Goal: Task Accomplishment & Management: Use online tool/utility

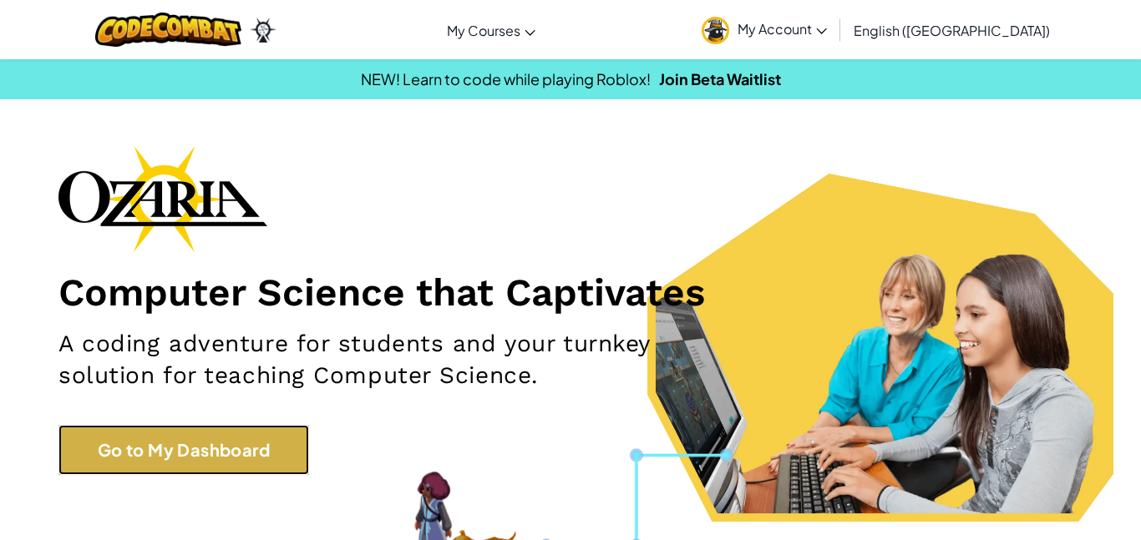
click at [233, 462] on link "Go to My Dashboard" at bounding box center [183, 450] width 251 height 50
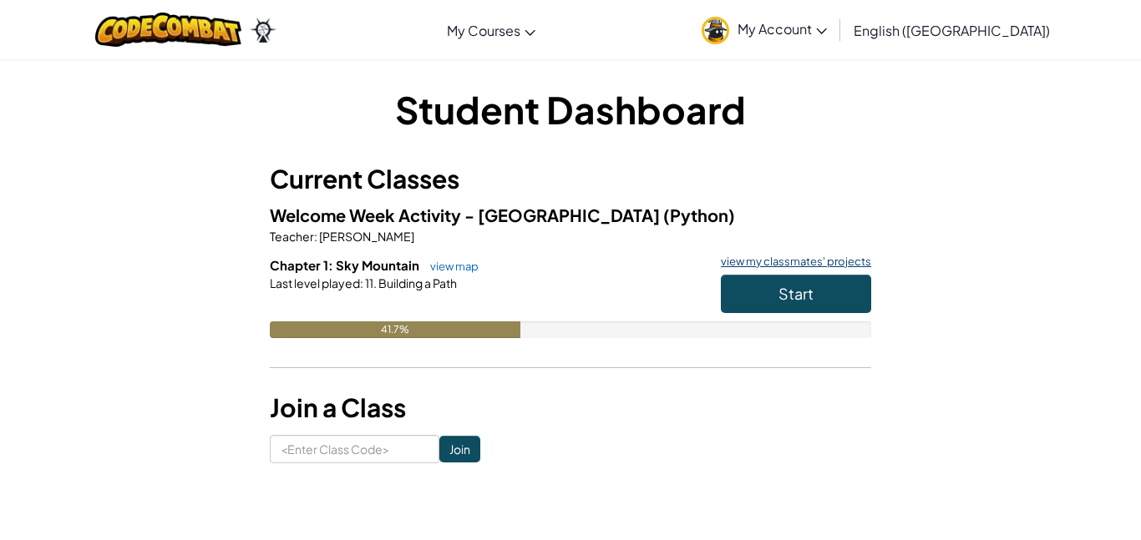
click at [856, 256] on link "view my classmates' projects" at bounding box center [791, 261] width 159 height 11
click at [787, 290] on span "Start" at bounding box center [795, 293] width 35 height 19
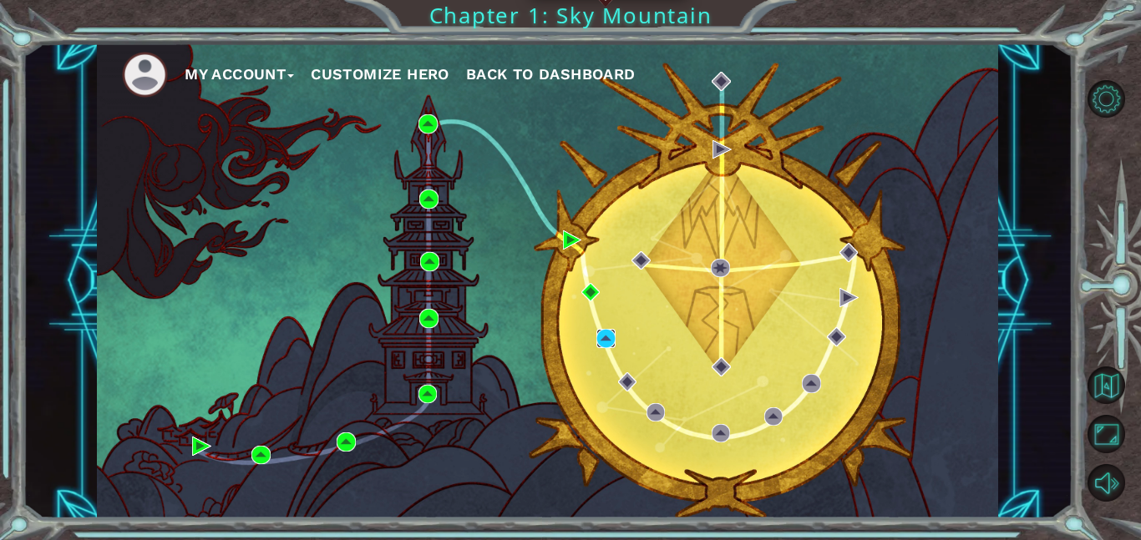
click at [606, 337] on img at bounding box center [605, 338] width 19 height 19
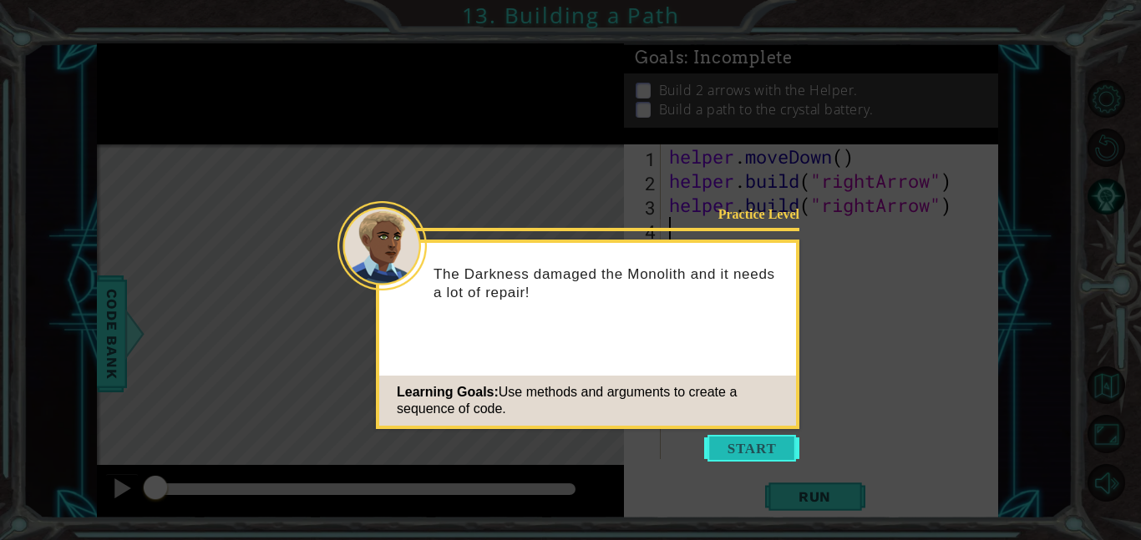
click at [755, 444] on button "Start" at bounding box center [751, 448] width 95 height 27
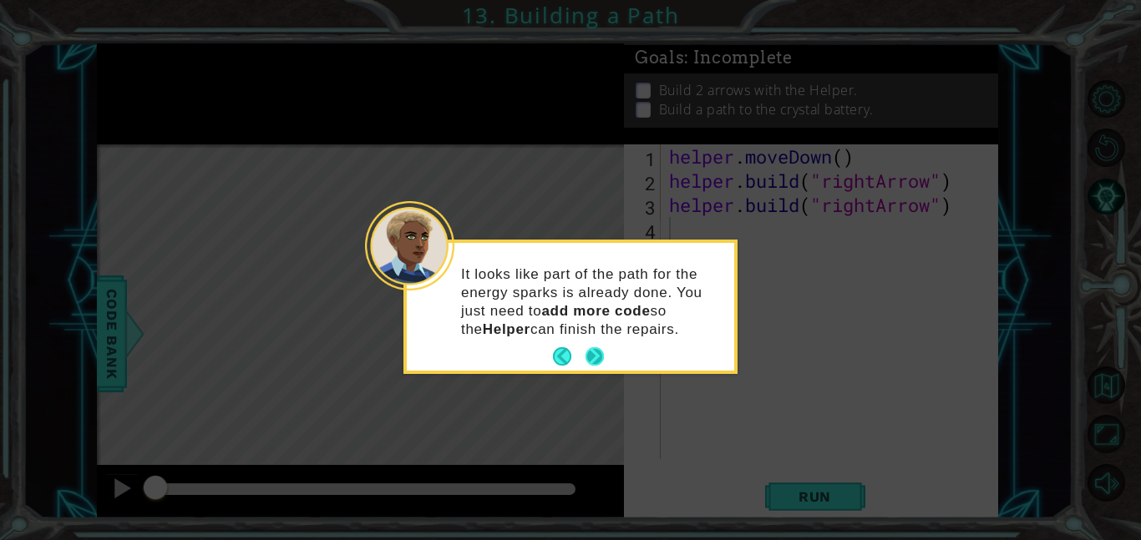
click at [590, 352] on button "Next" at bounding box center [594, 356] width 18 height 18
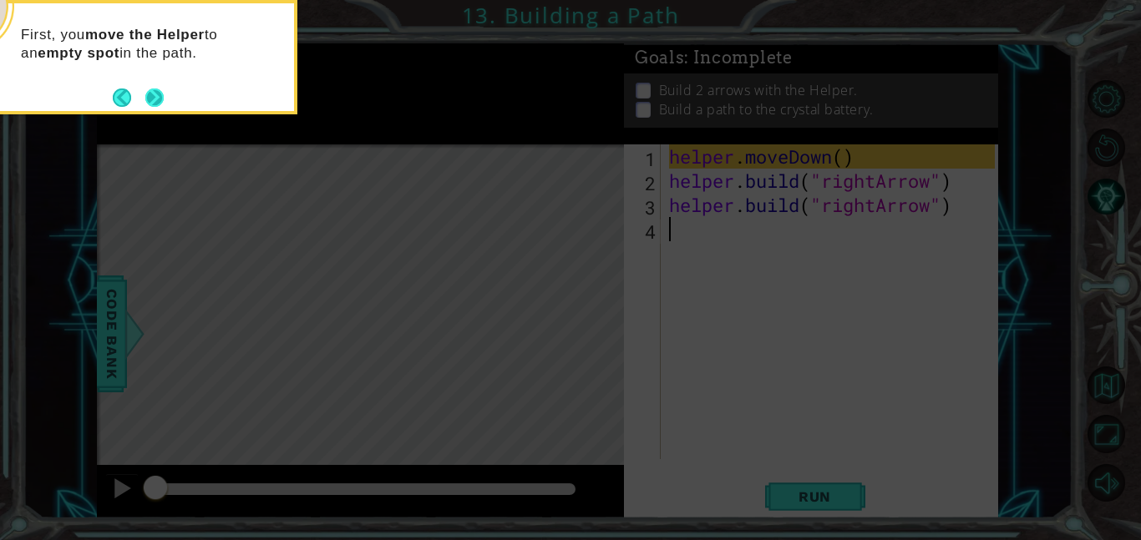
click at [156, 98] on button "Next" at bounding box center [154, 98] width 18 height 18
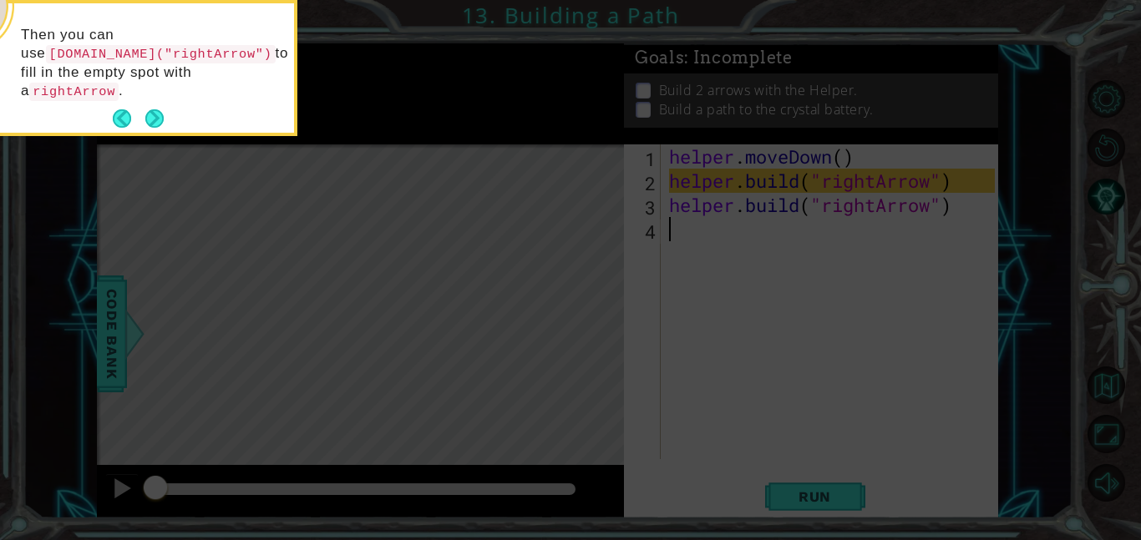
click at [156, 109] on button "Next" at bounding box center [154, 118] width 18 height 18
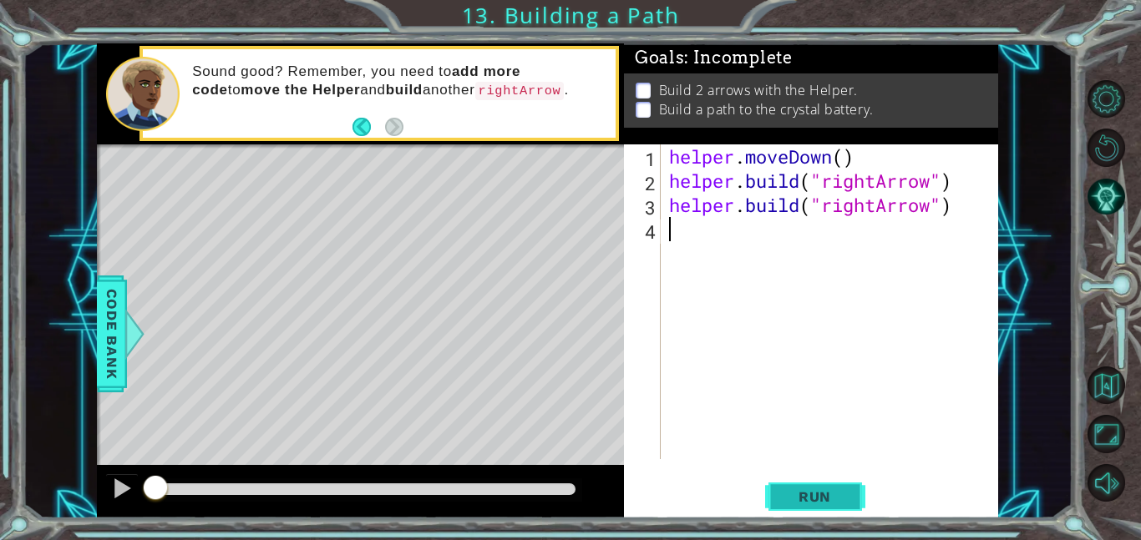
click at [786, 496] on span "Run" at bounding box center [815, 497] width 66 height 17
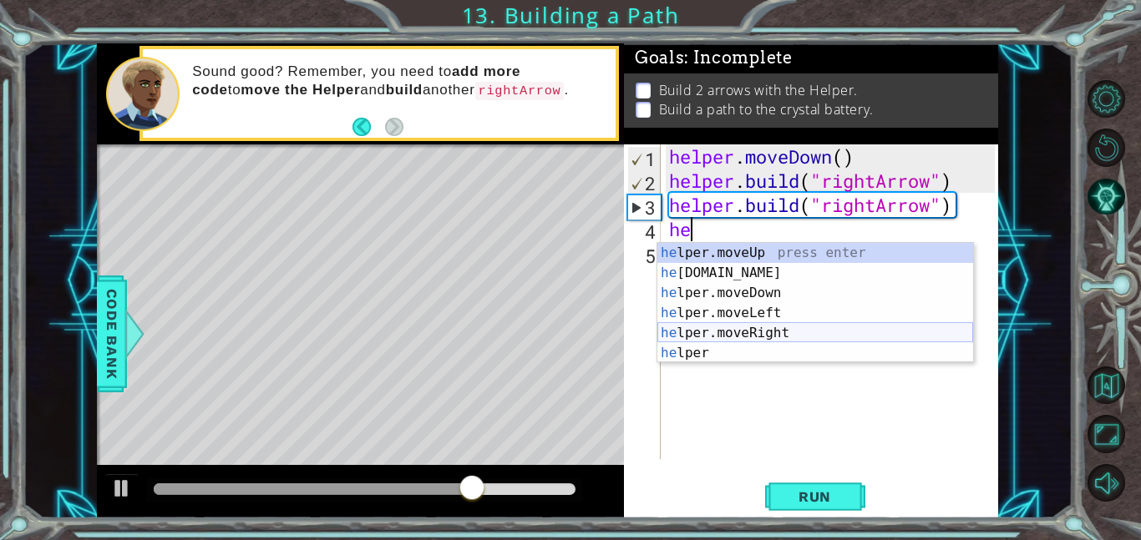
click at [833, 327] on div "he lper.moveUp press enter he [DOMAIN_NAME] press enter he lper.moveDown press …" at bounding box center [815, 323] width 316 height 160
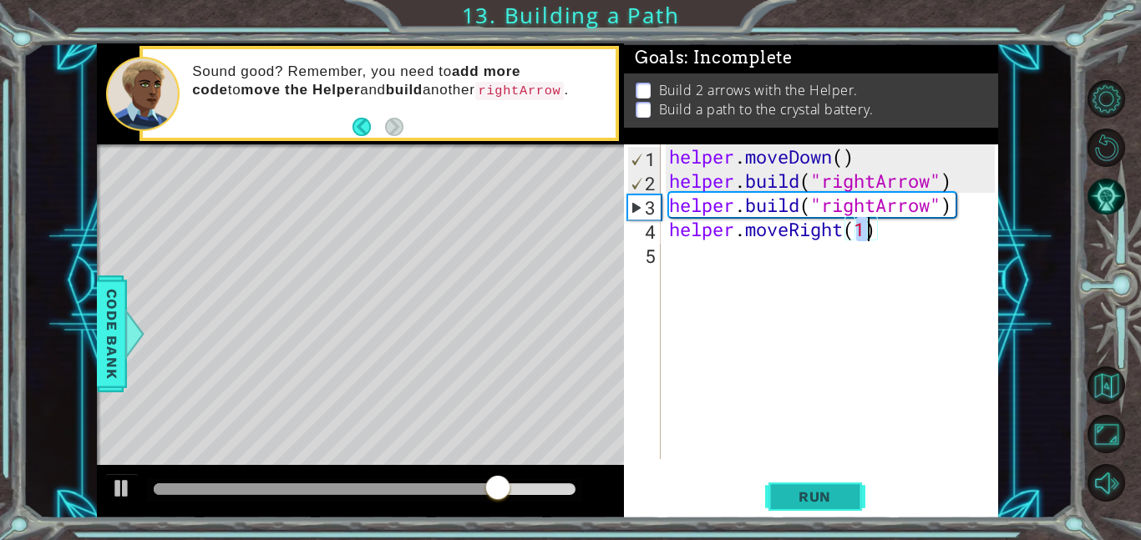
click at [814, 504] on span "Run" at bounding box center [815, 497] width 66 height 17
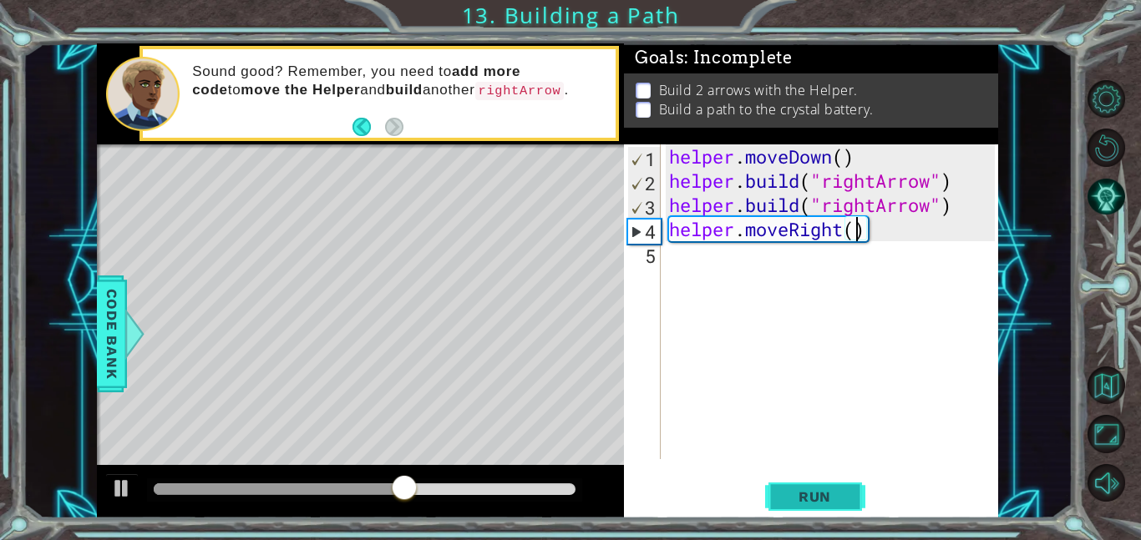
scroll to position [0, 8]
click at [834, 496] on span "Run" at bounding box center [815, 497] width 66 height 17
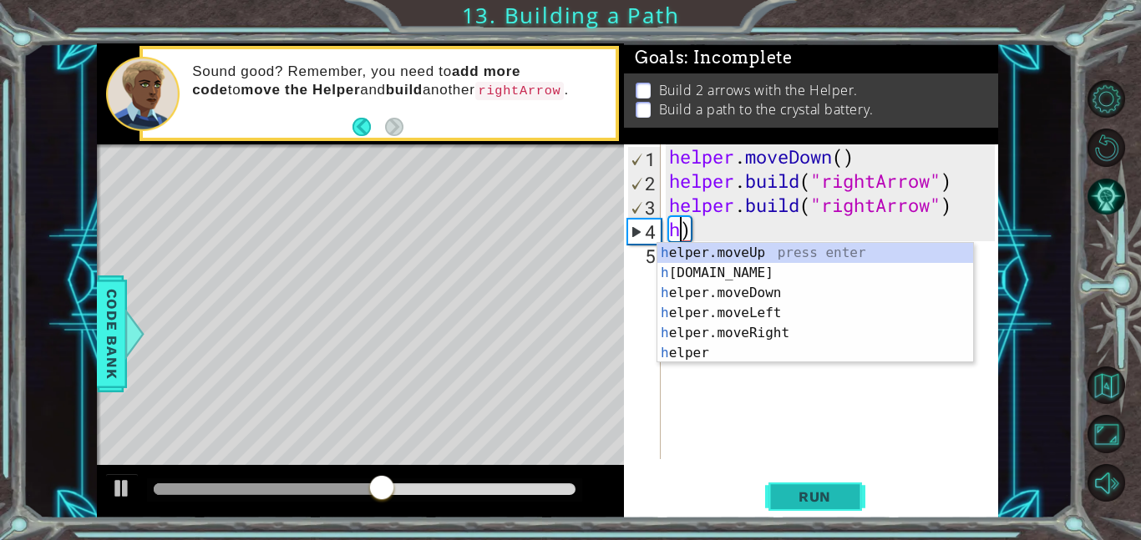
scroll to position [0, 0]
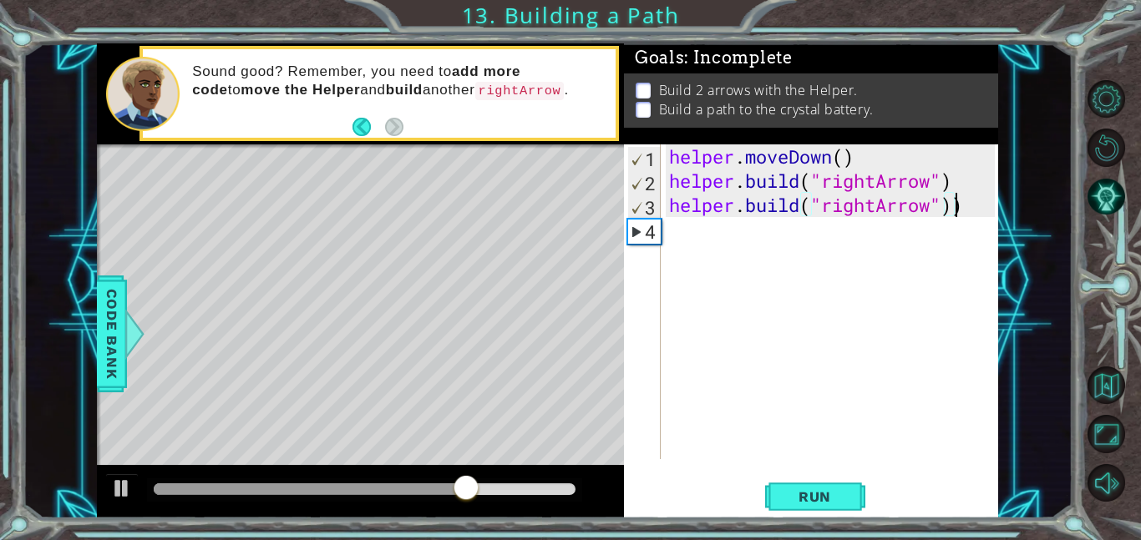
click at [976, 202] on div "helper . moveDown ( ) helper . build ( "rightArrow" ) helper . build ( "rightAr…" at bounding box center [834, 325] width 337 height 363
type textarea "[DOMAIN_NAME]("rightArrow")"
click at [684, 223] on div "helper . moveDown ( ) helper . build ( "rightArrow" ) helper . build ( "rightAr…" at bounding box center [834, 325] width 337 height 363
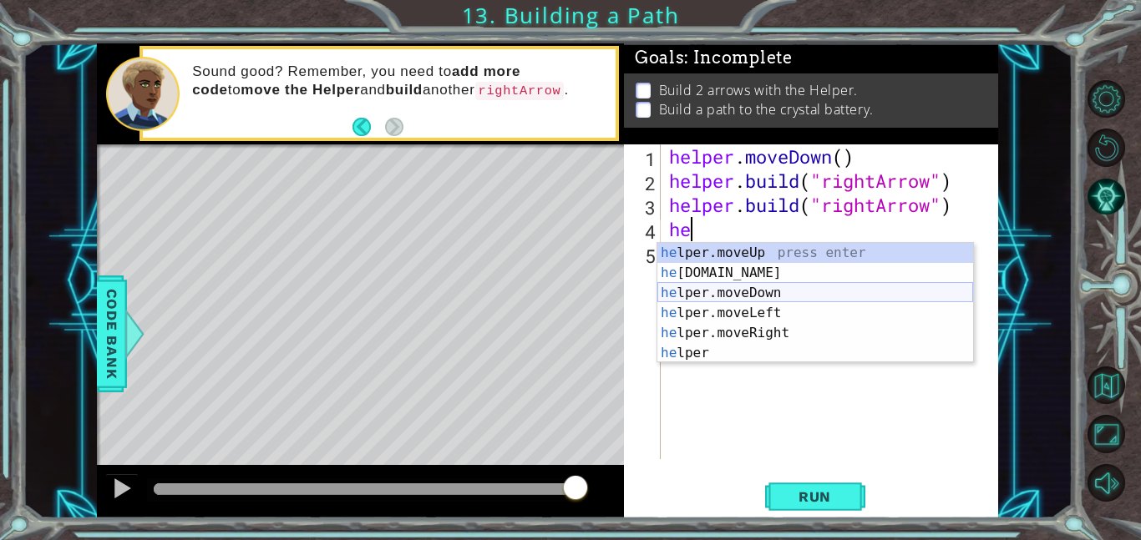
click at [732, 297] on div "he lper.moveUp press enter he [DOMAIN_NAME] press enter he lper.moveDown press …" at bounding box center [815, 323] width 316 height 160
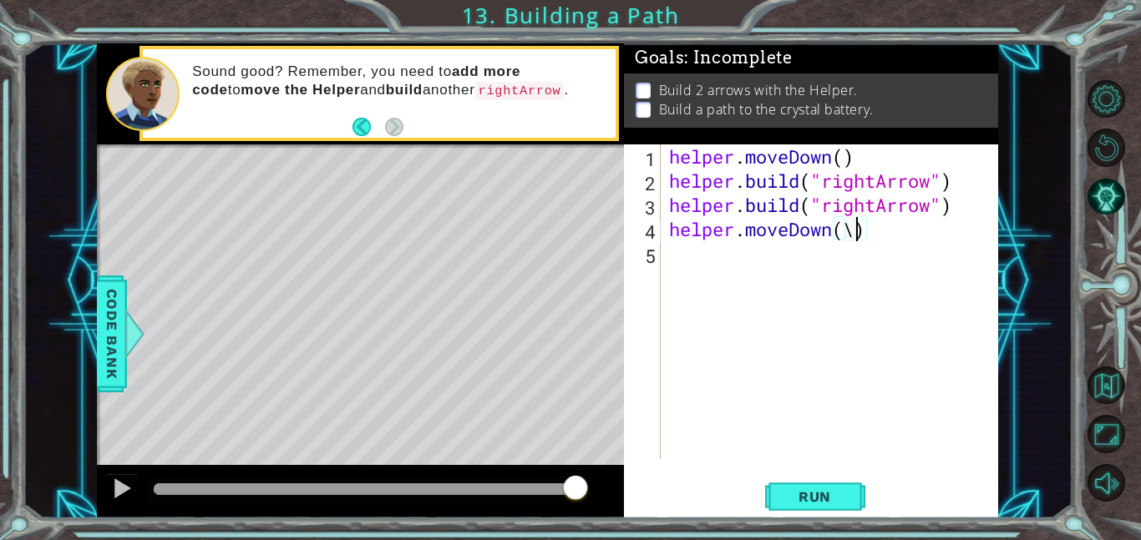
type textarea "helper.moveDown()"
click at [703, 252] on div "helper . moveDown ( ) helper . build ( "rightArrow" ) helper . build ( "rightAr…" at bounding box center [834, 325] width 337 height 363
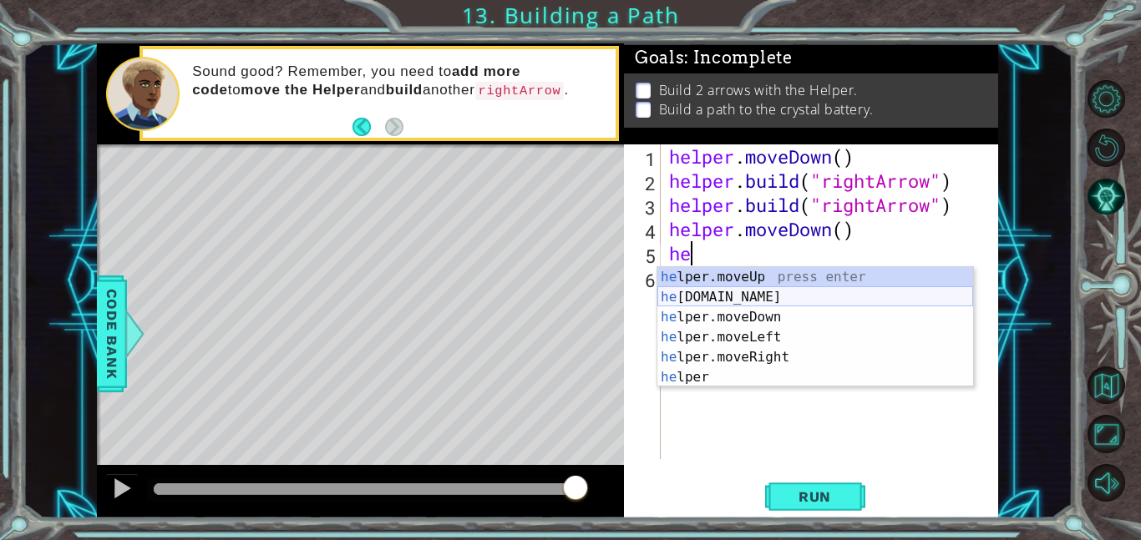
click at [775, 302] on div "he lper.moveUp press enter he [DOMAIN_NAME] press enter he lper.moveDown press …" at bounding box center [815, 347] width 316 height 160
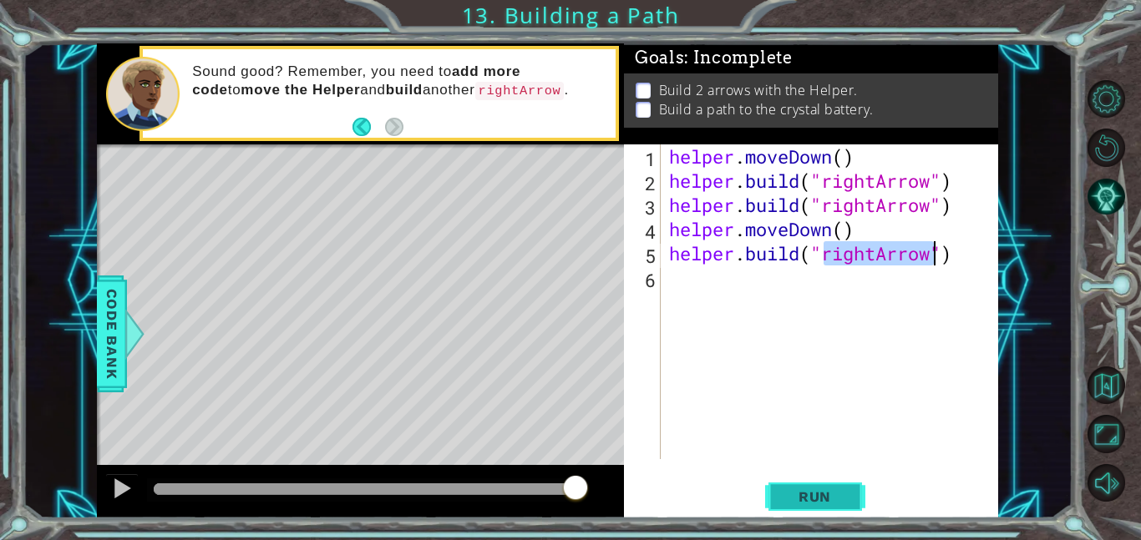
type textarea "[DOMAIN_NAME]("rightArrow")"
click at [832, 497] on span "Run" at bounding box center [815, 497] width 66 height 17
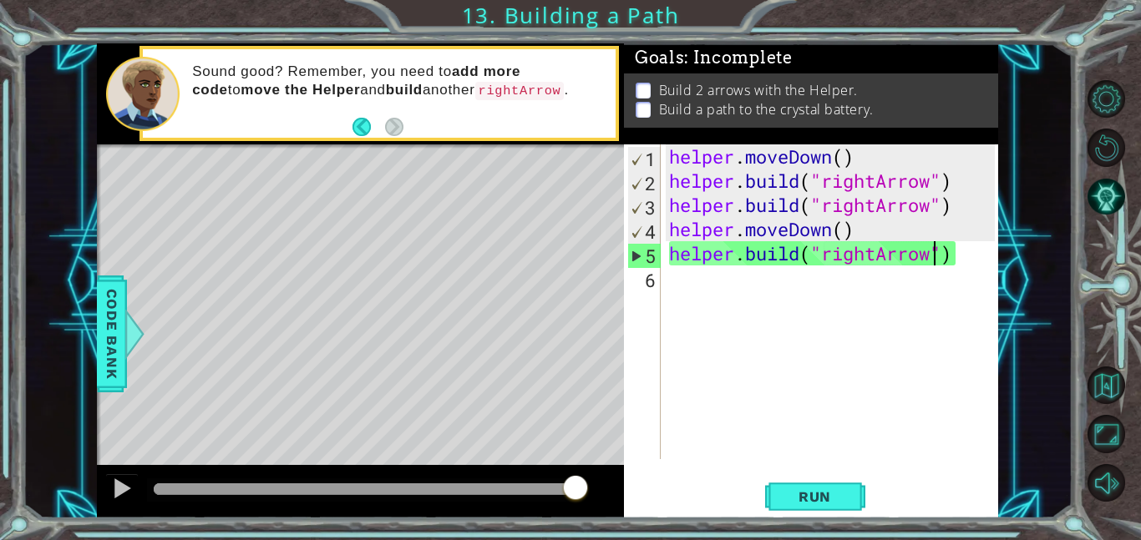
click at [753, 293] on div "helper . moveDown ( ) helper . build ( "rightArrow" ) helper . build ( "rightAr…" at bounding box center [834, 325] width 337 height 363
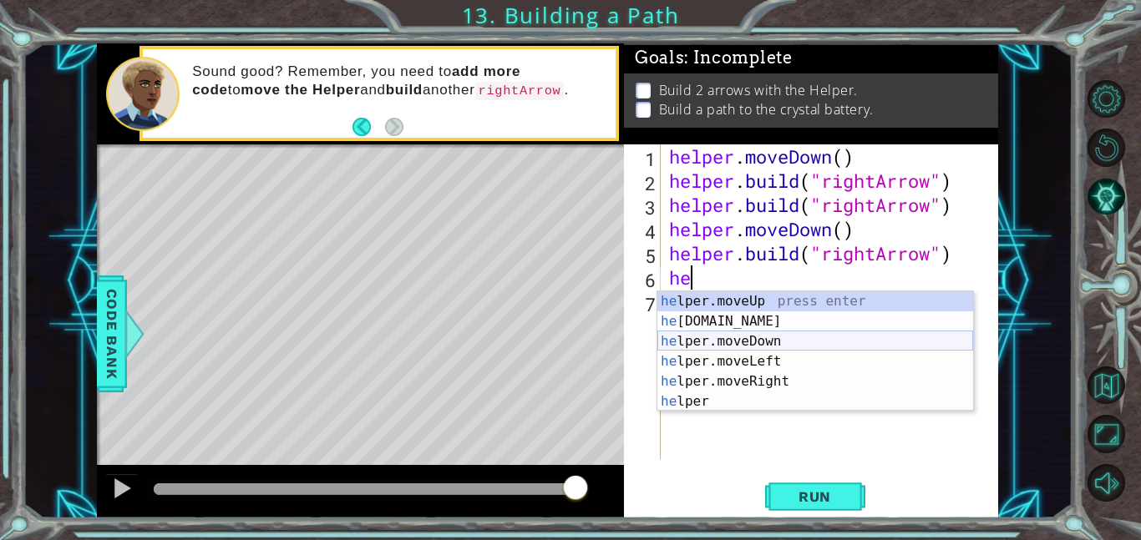
click at [801, 342] on div "he lper.moveUp press enter he [DOMAIN_NAME] press enter he lper.moveDown press …" at bounding box center [815, 371] width 316 height 160
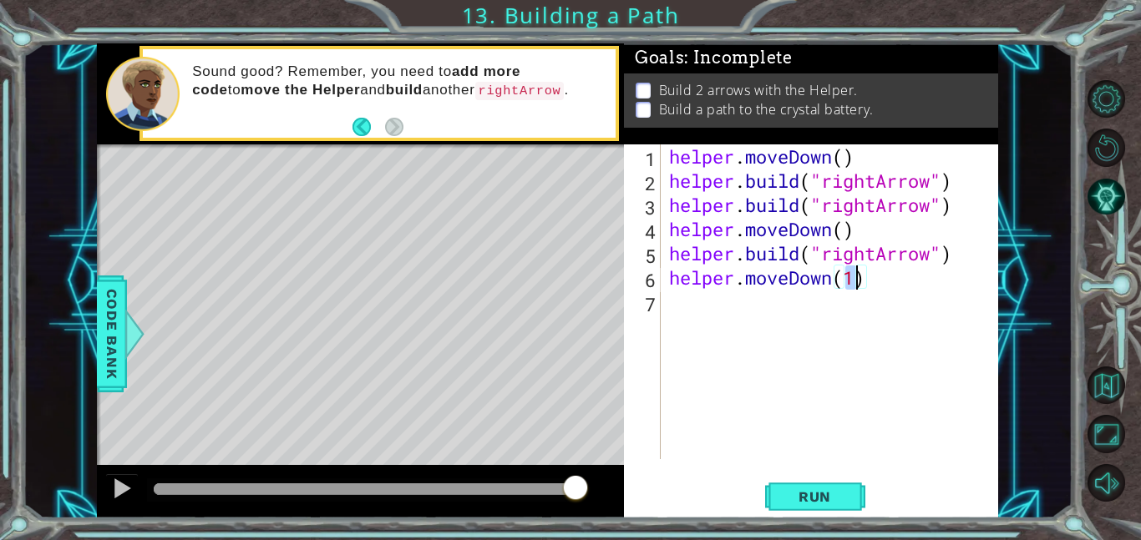
type textarea "helper.moveDown()"
click at [679, 285] on div "helper . moveDown ( ) helper . build ( "rightArrow" ) helper . build ( "rightAr…" at bounding box center [834, 325] width 337 height 363
click at [683, 296] on div "helper . moveDown ( ) helper . build ( "rightArrow" ) helper . build ( "rightAr…" at bounding box center [834, 325] width 337 height 363
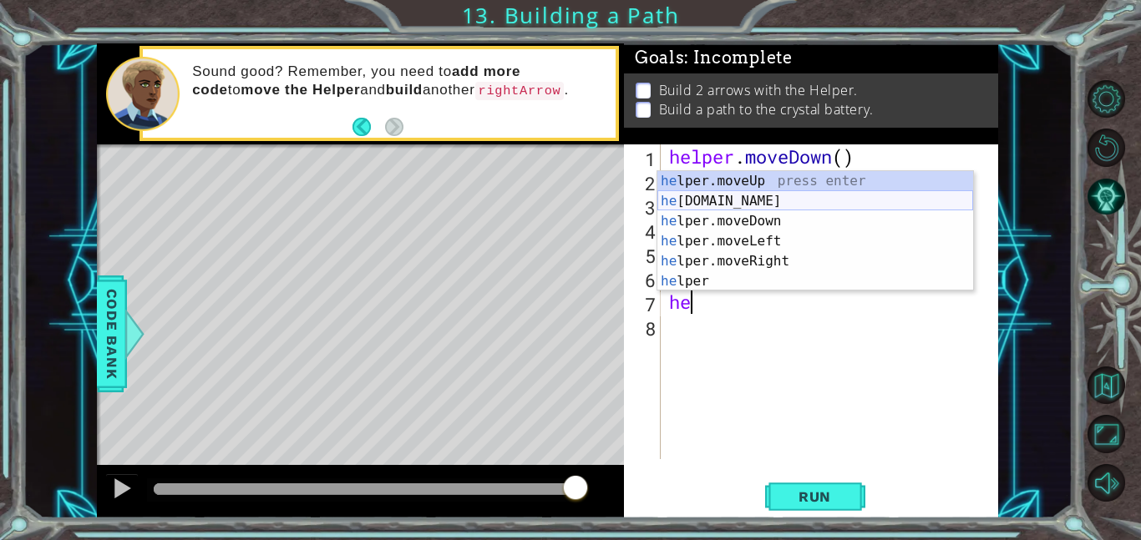
click at [730, 202] on div "he lper.moveUp press enter he [DOMAIN_NAME] press enter he lper.moveDown press …" at bounding box center [815, 251] width 316 height 160
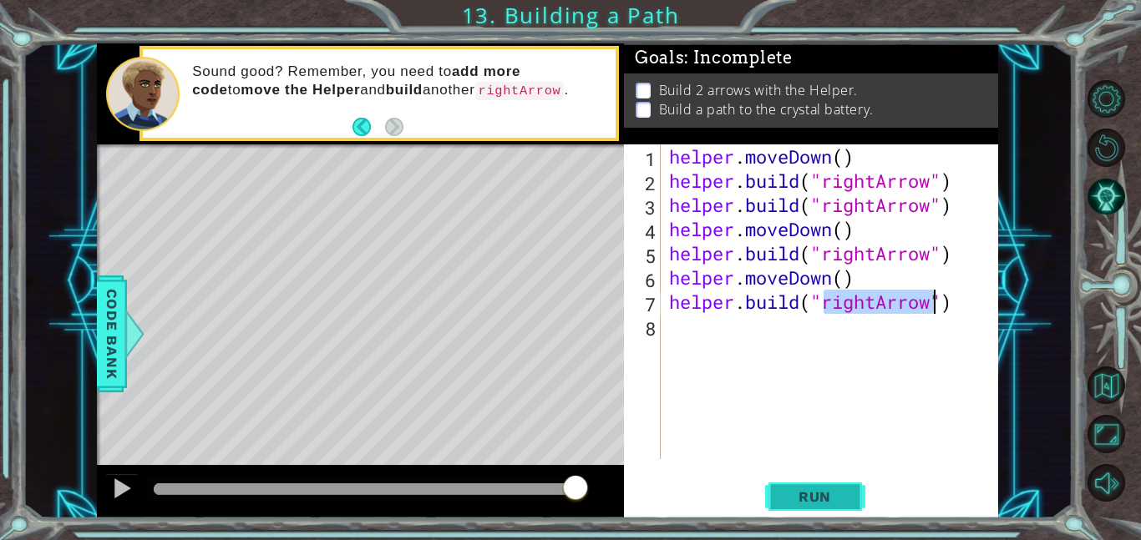
type textarea "[DOMAIN_NAME]("rightArrow")"
click at [801, 484] on button "Run" at bounding box center [815, 497] width 100 height 38
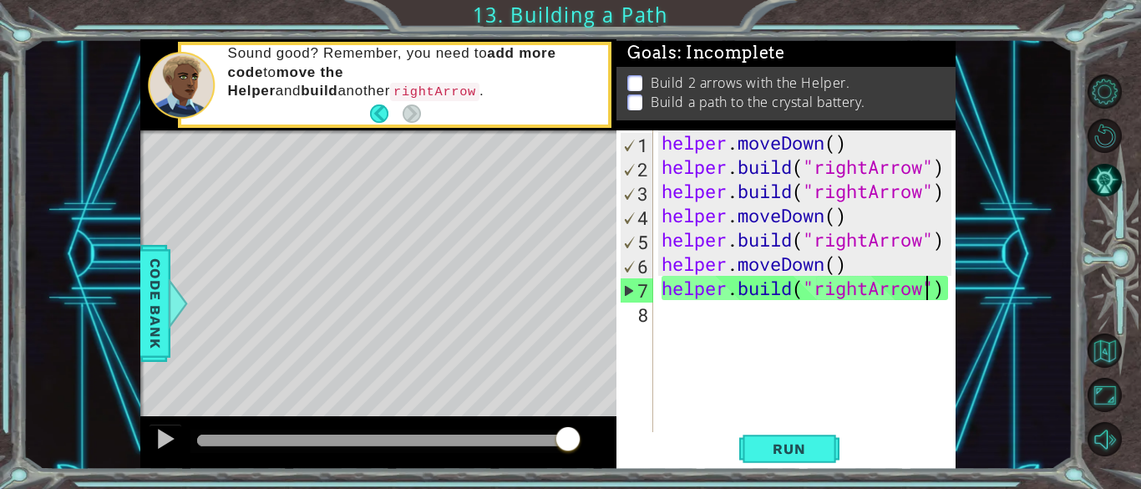
click at [1067, 49] on div "1 ההההההההההההההההההההההההההההההההההההההההההההההההההההההההההההההההההההההההההההה…" at bounding box center [548, 254] width 1050 height 430
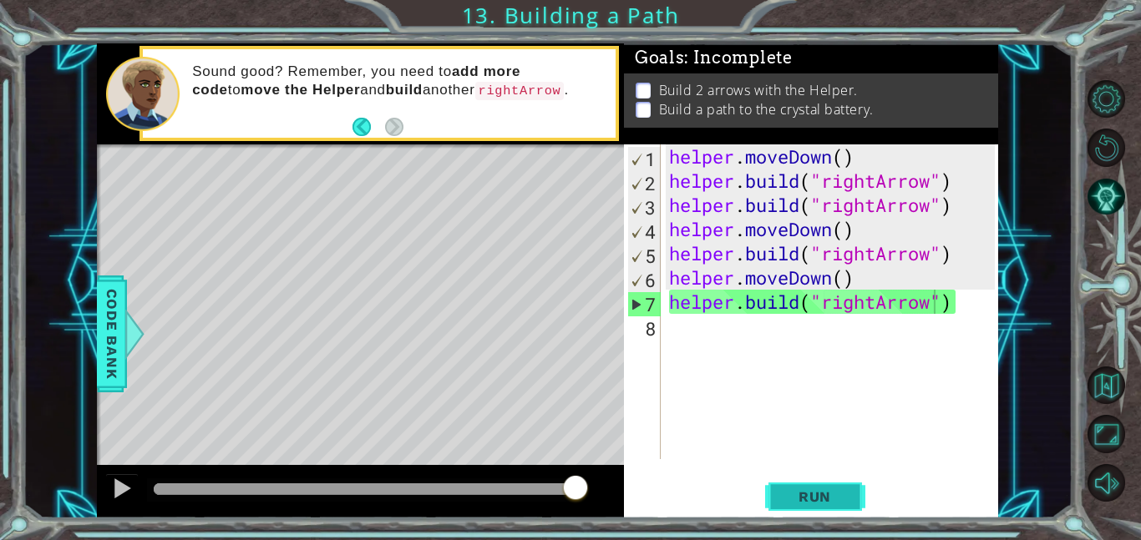
click at [777, 496] on button "Run" at bounding box center [815, 497] width 100 height 38
